Goal: Task Accomplishment & Management: Use online tool/utility

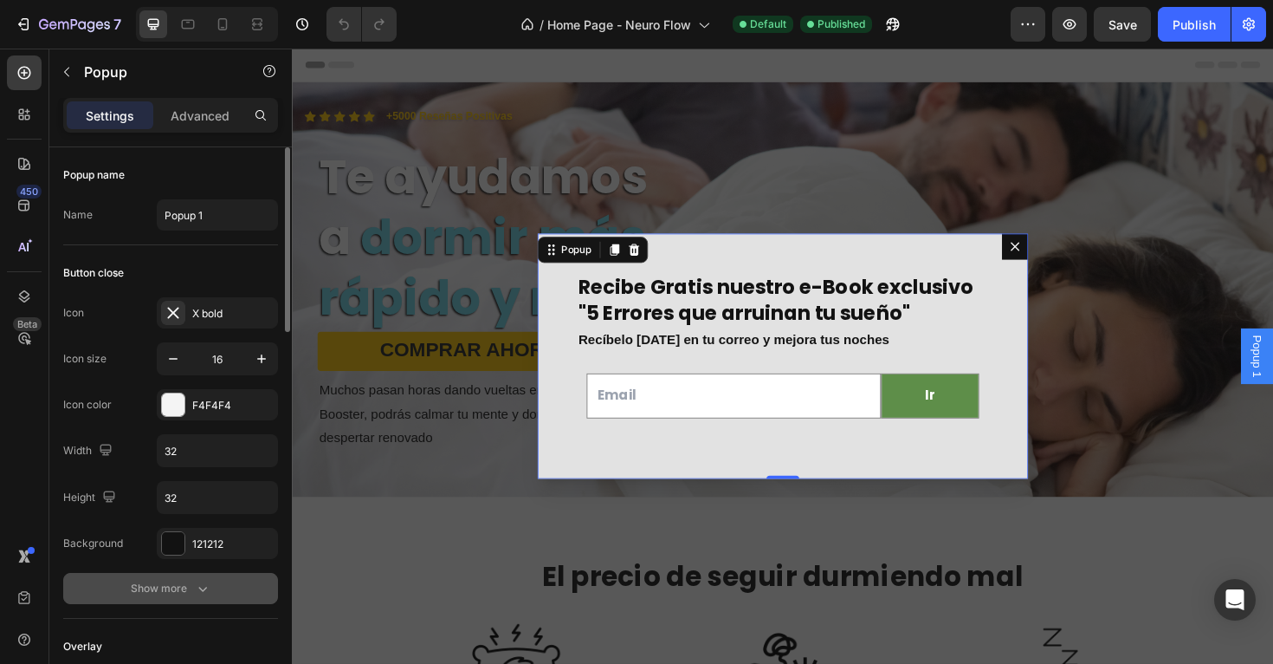
click at [152, 583] on div "Show more" at bounding box center [171, 588] width 81 height 17
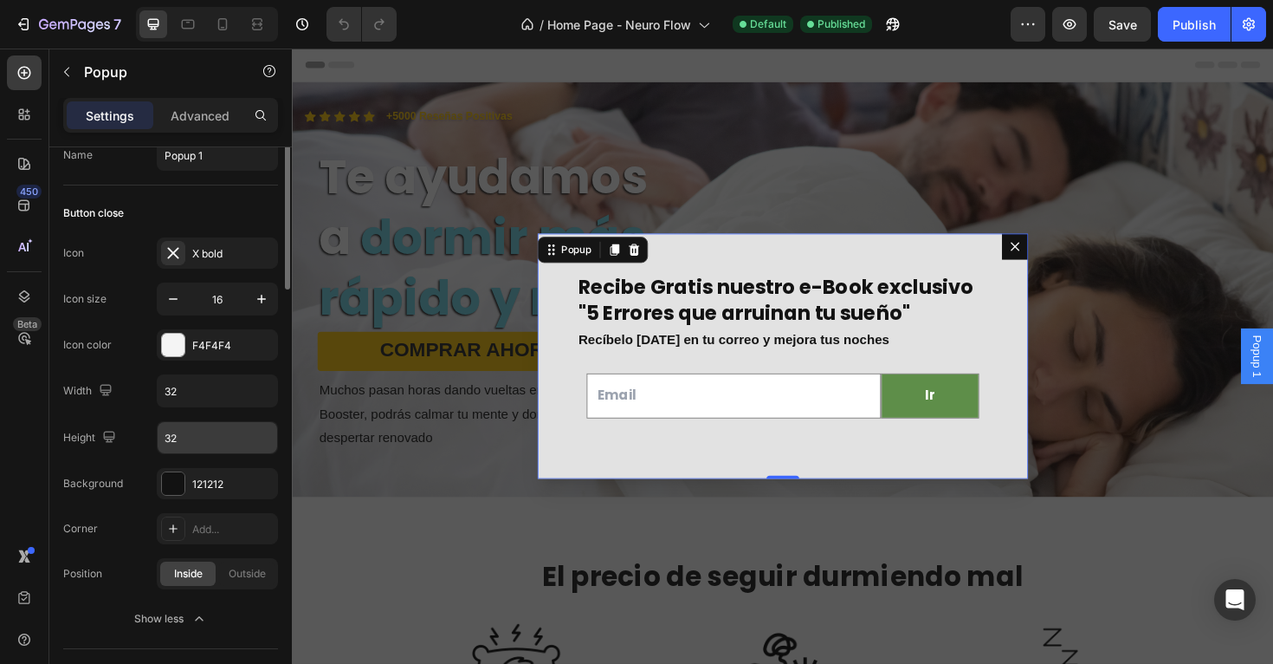
scroll to position [71, 0]
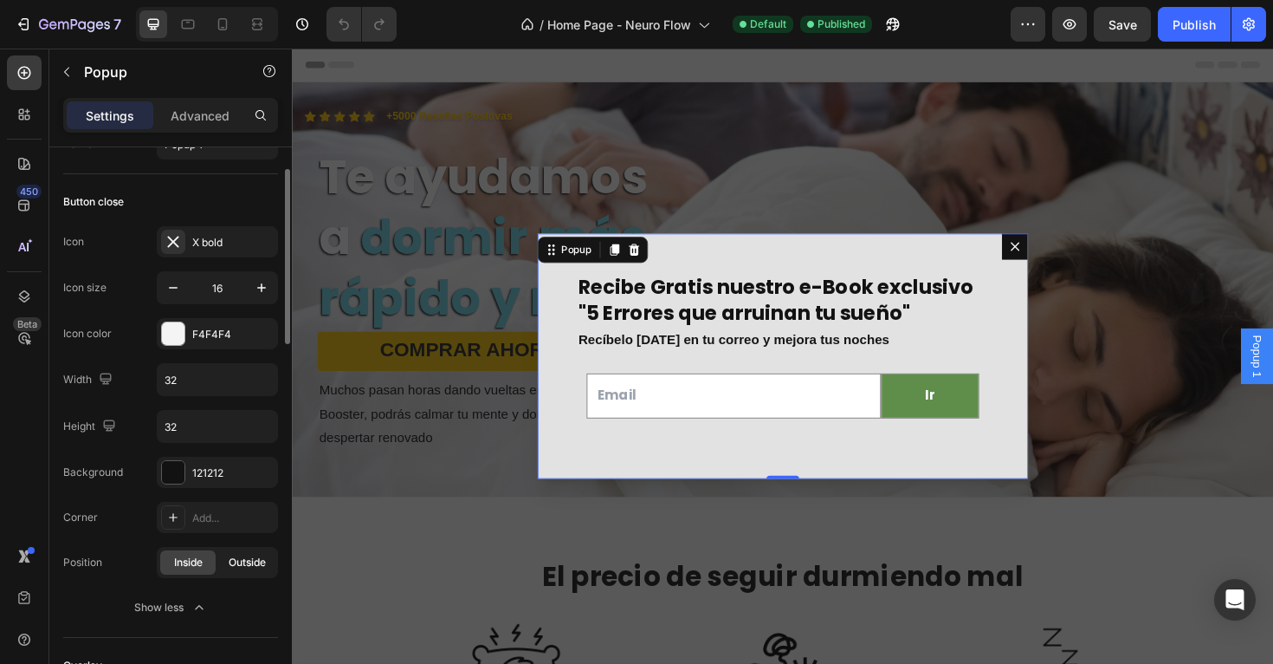
click at [244, 564] on span "Outside" at bounding box center [247, 562] width 37 height 16
click at [194, 565] on span "Inside" at bounding box center [188, 562] width 29 height 16
click at [223, 245] on div "X bold" at bounding box center [232, 243] width 81 height 16
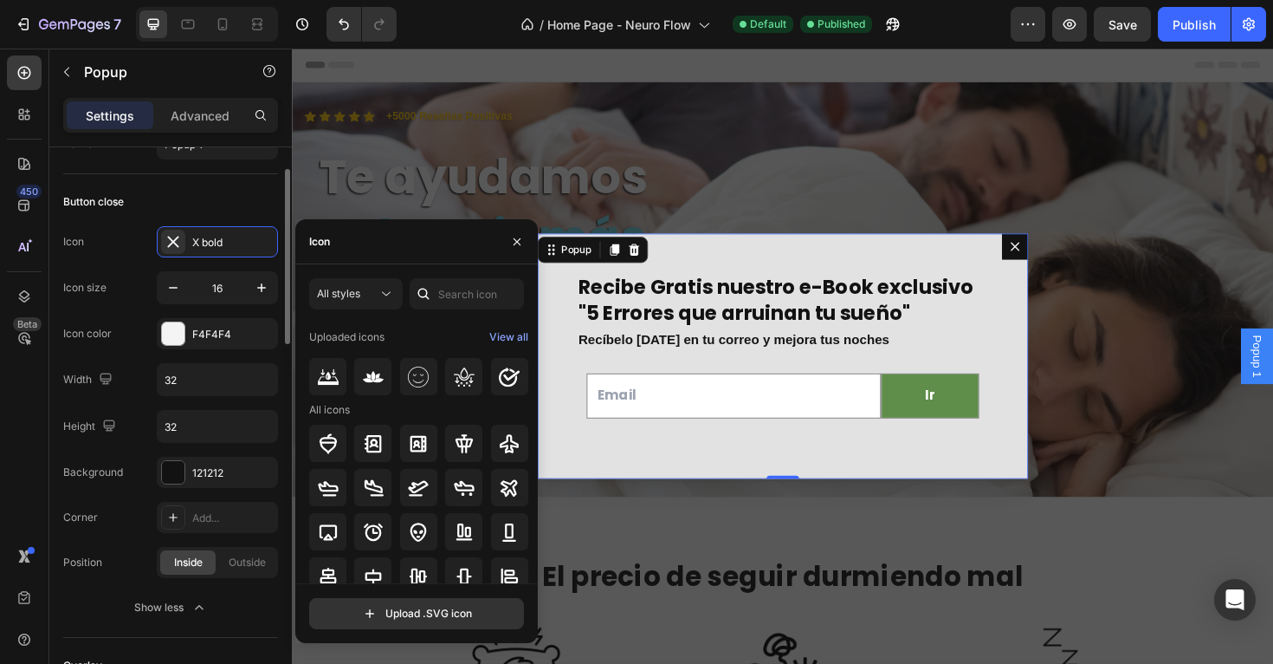
click at [206, 204] on div "Button close" at bounding box center [170, 202] width 215 height 28
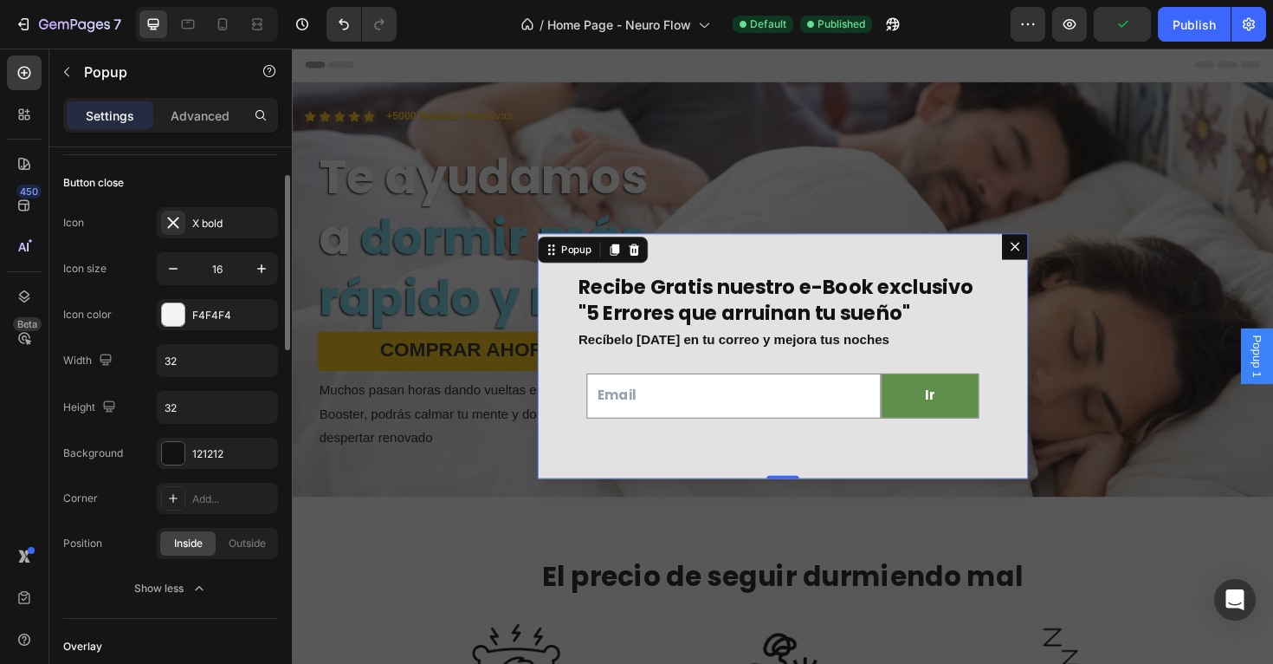
scroll to position [97, 0]
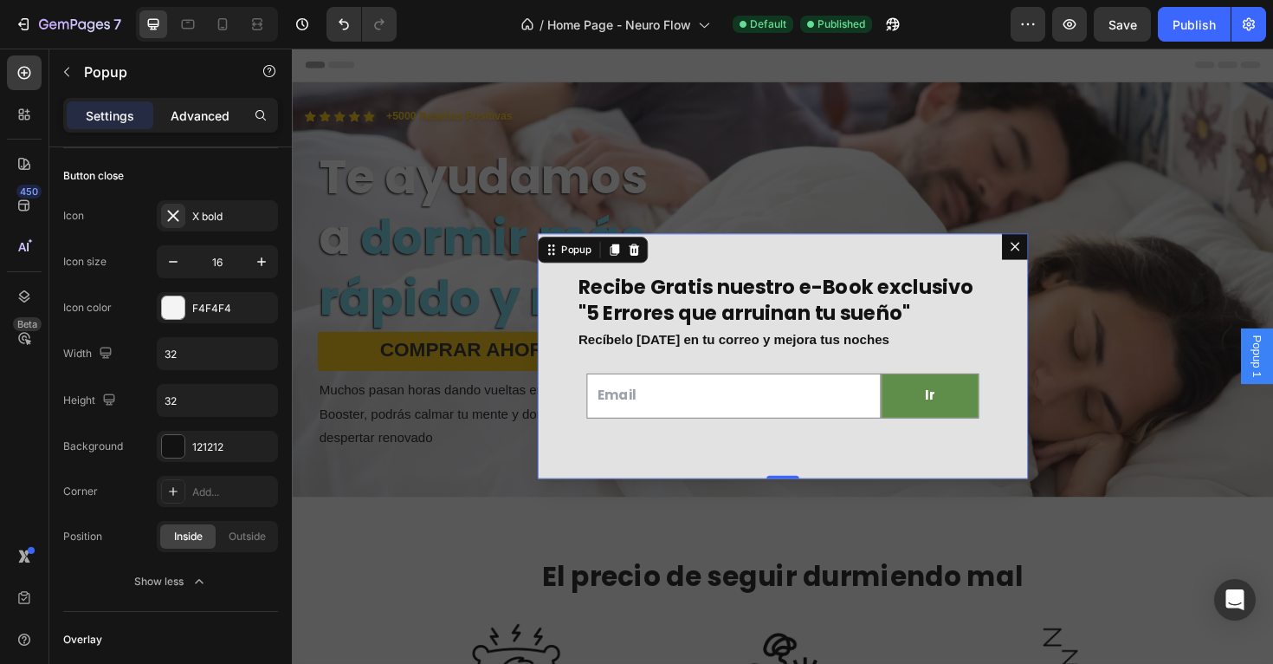
click at [219, 111] on p "Advanced" at bounding box center [200, 116] width 59 height 18
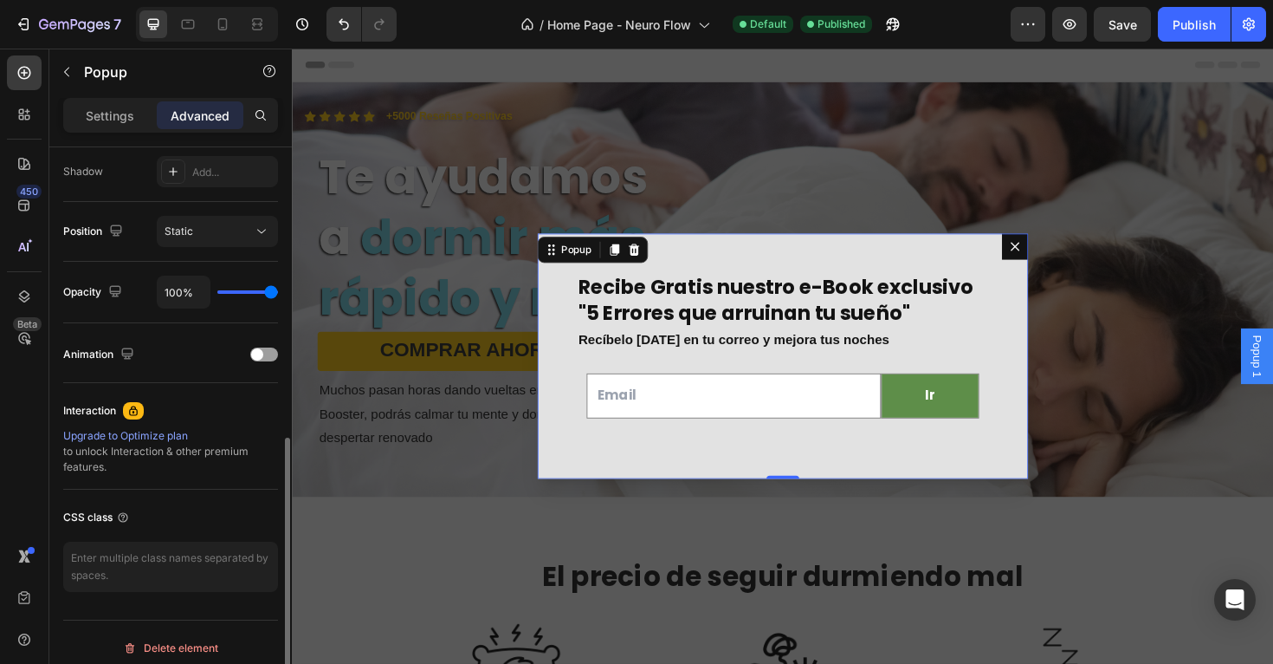
scroll to position [590, 0]
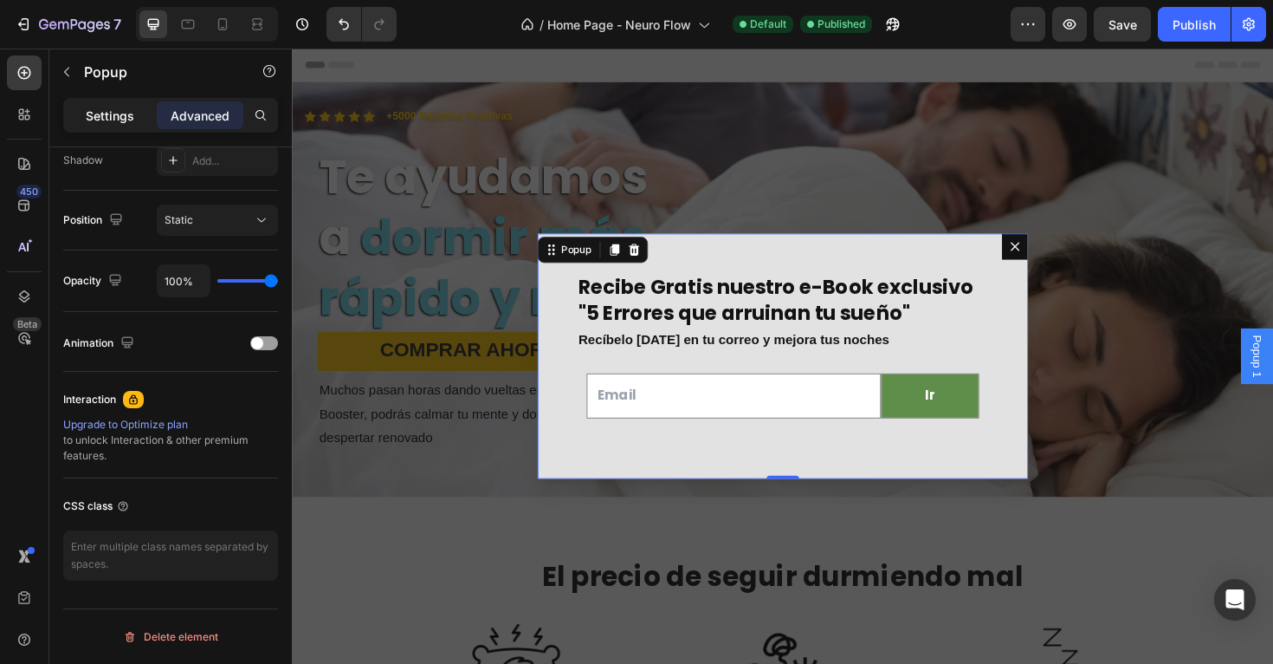
click at [114, 117] on p "Settings" at bounding box center [110, 116] width 49 height 18
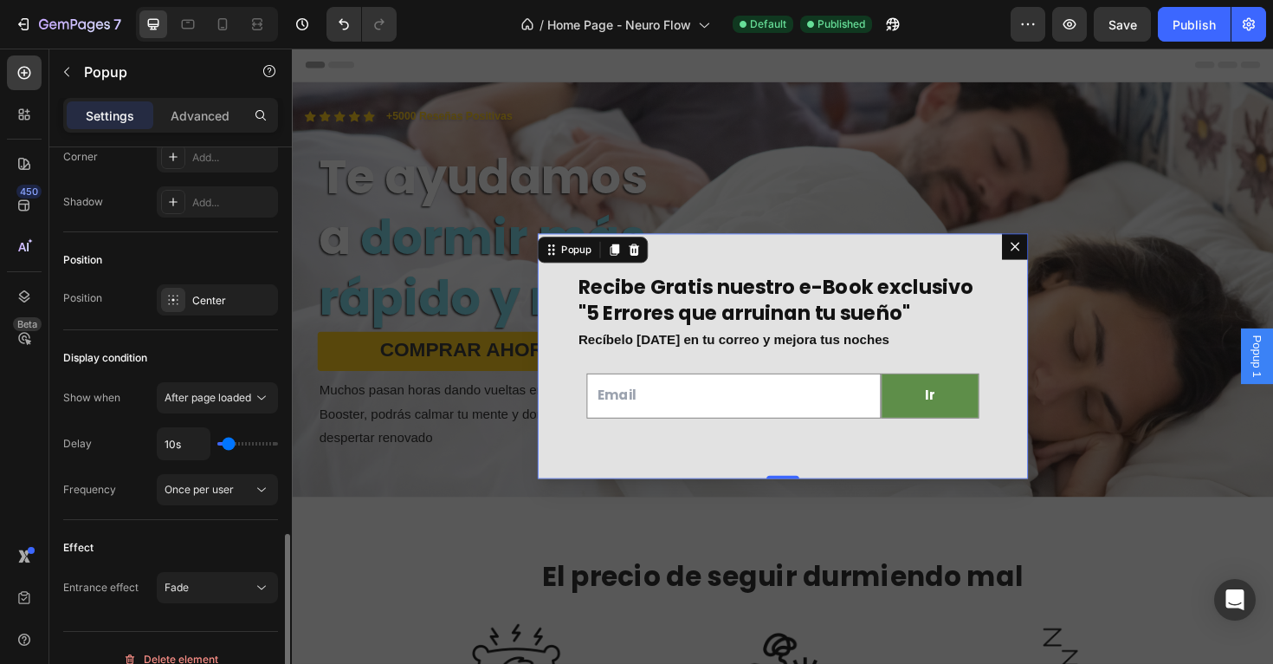
scroll to position [1166, 0]
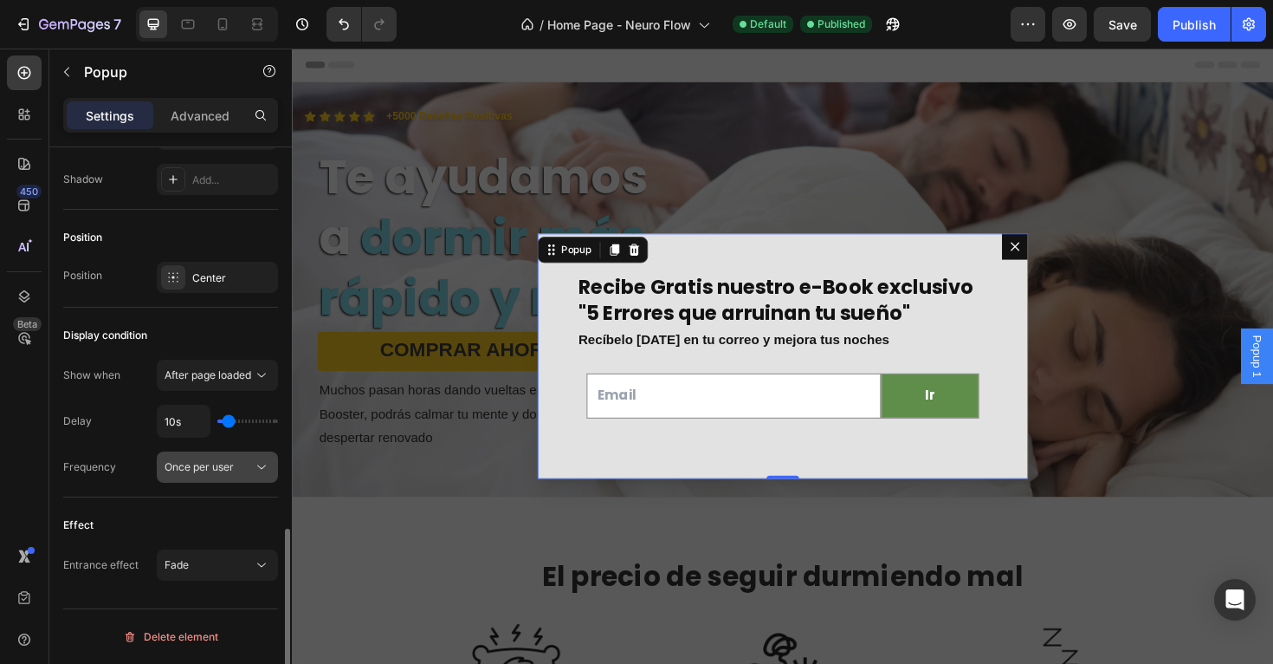
click at [191, 482] on button "Once per user" at bounding box center [217, 466] width 121 height 31
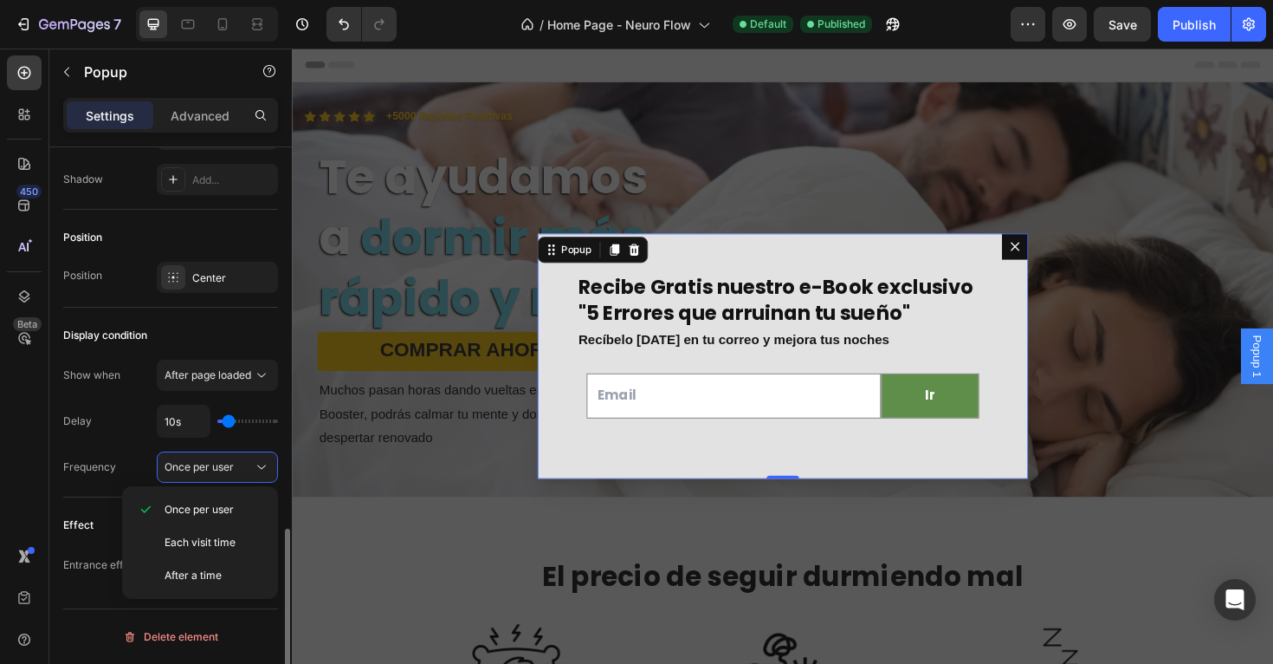
click at [112, 483] on div "Display condition Show when After page loaded Delay 10s Frequency Once per user" at bounding box center [170, 403] width 215 height 190
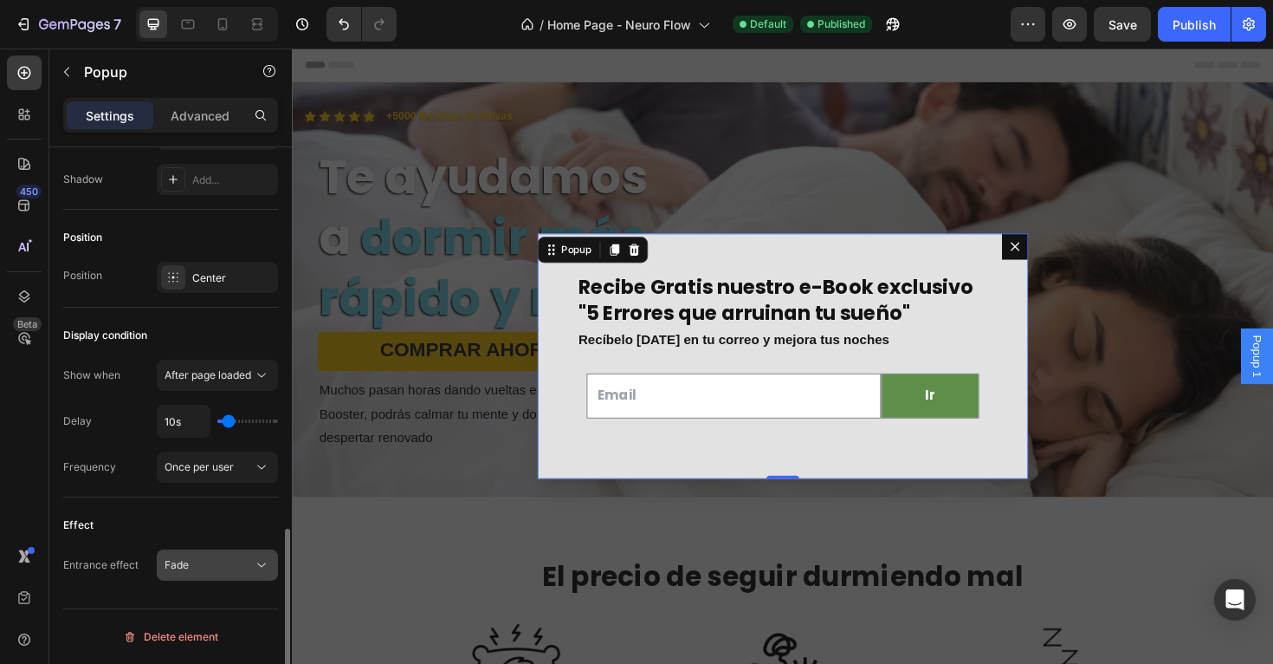
click at [268, 573] on button "Fade" at bounding box center [217, 564] width 121 height 31
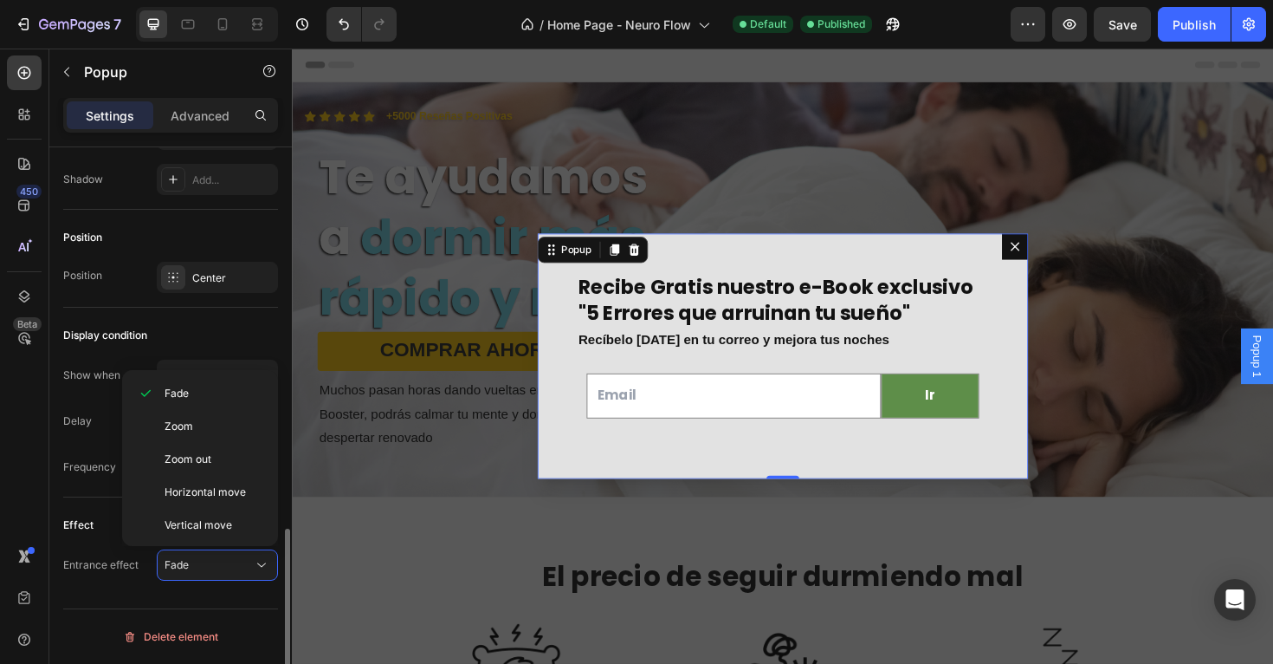
click at [87, 308] on div "Display condition Show when After page loaded Delay 10s Frequency Once per user" at bounding box center [170, 403] width 215 height 190
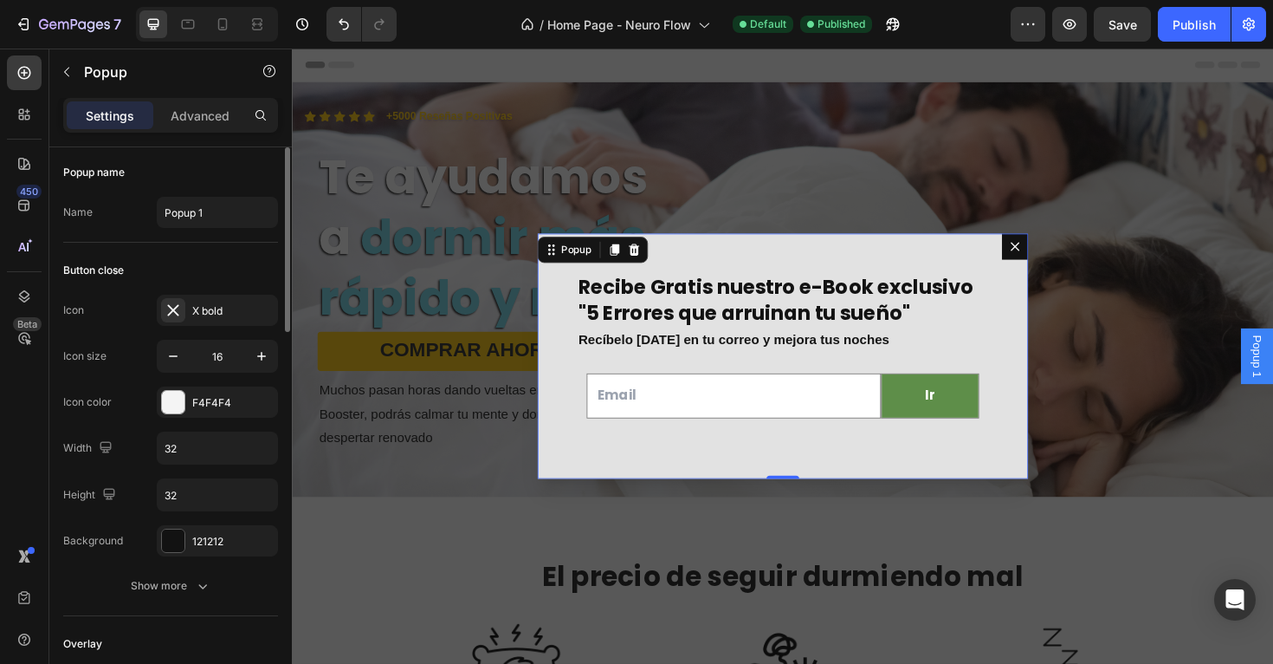
scroll to position [0, 0]
click at [165, 592] on div "Show more" at bounding box center [171, 588] width 81 height 17
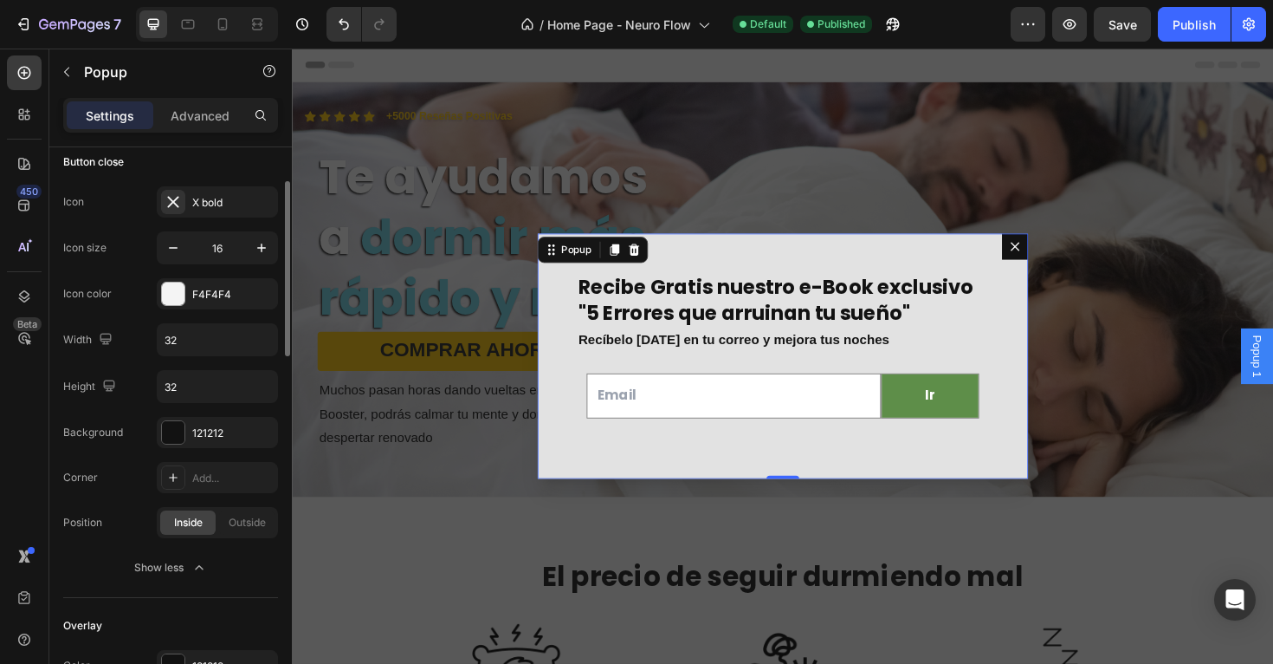
scroll to position [125, 0]
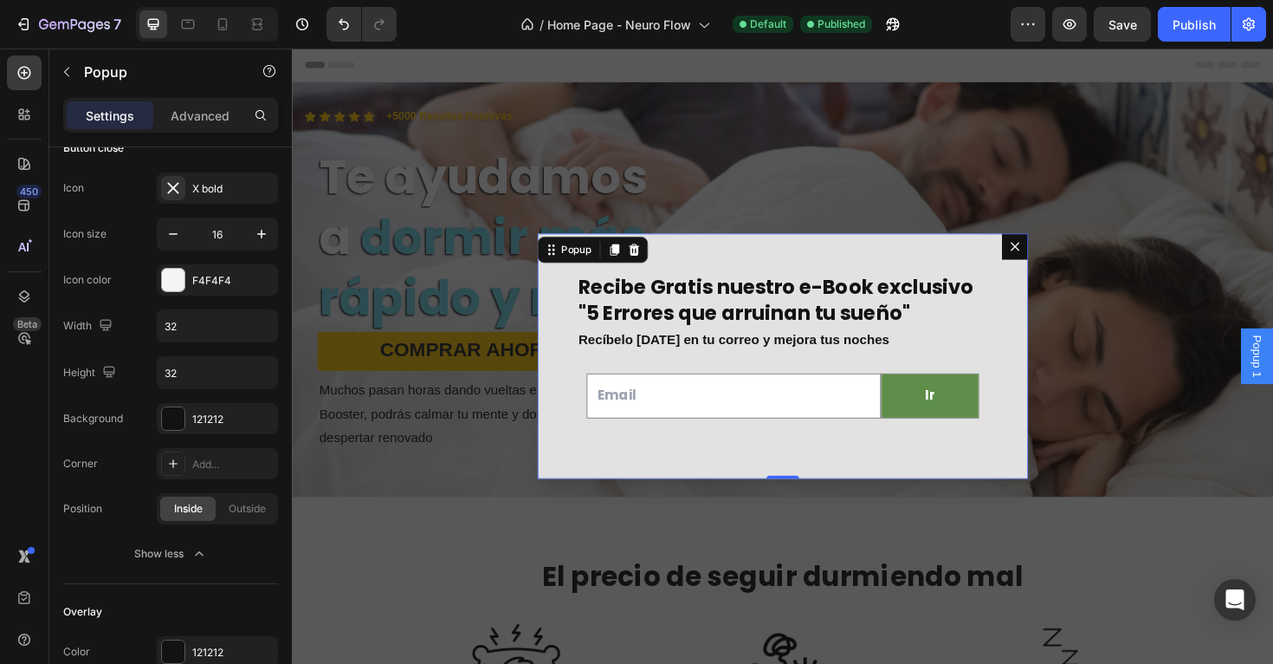
click at [1058, 254] on icon "Dialog content" at bounding box center [1058, 258] width 14 height 14
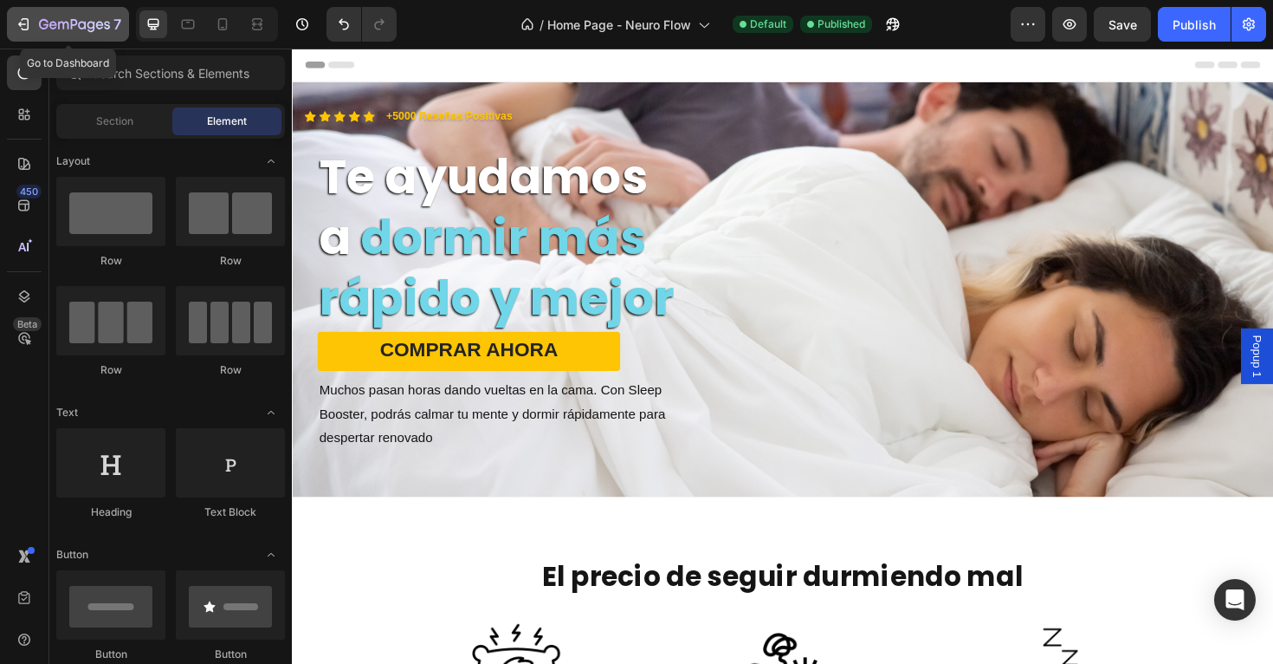
click at [87, 30] on icon "button" at bounding box center [74, 25] width 71 height 15
